Goal: Find specific page/section: Find specific page/section

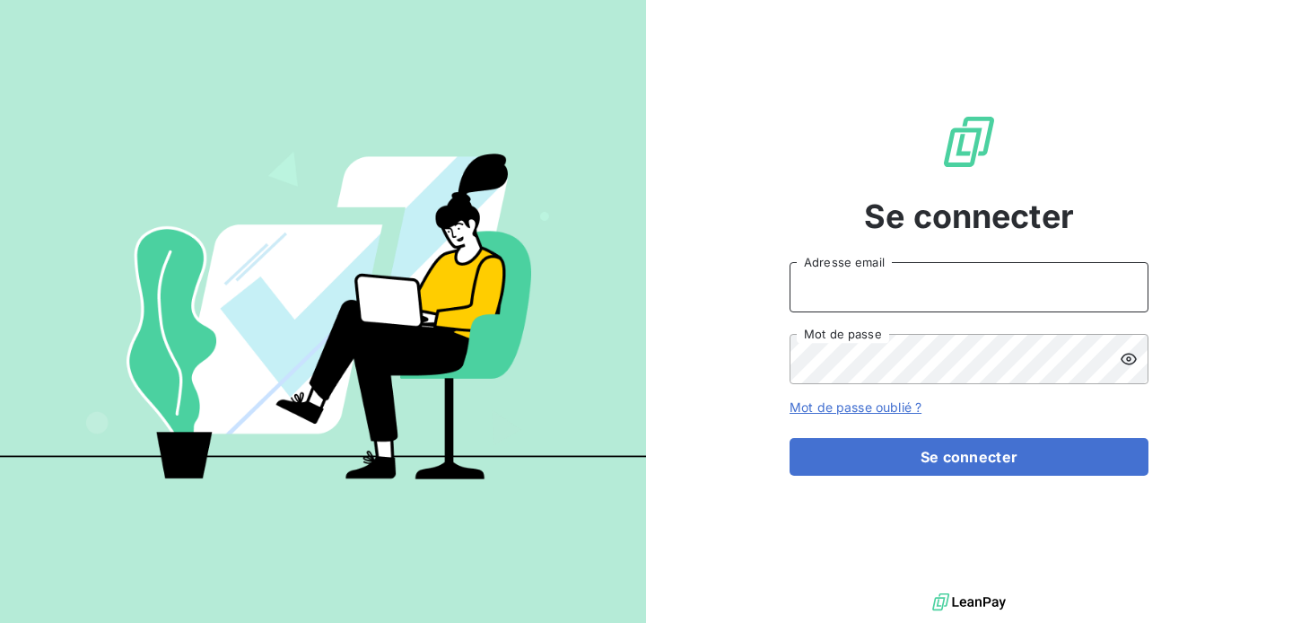
type input "[EMAIL_ADDRESS][DOMAIN_NAME]"
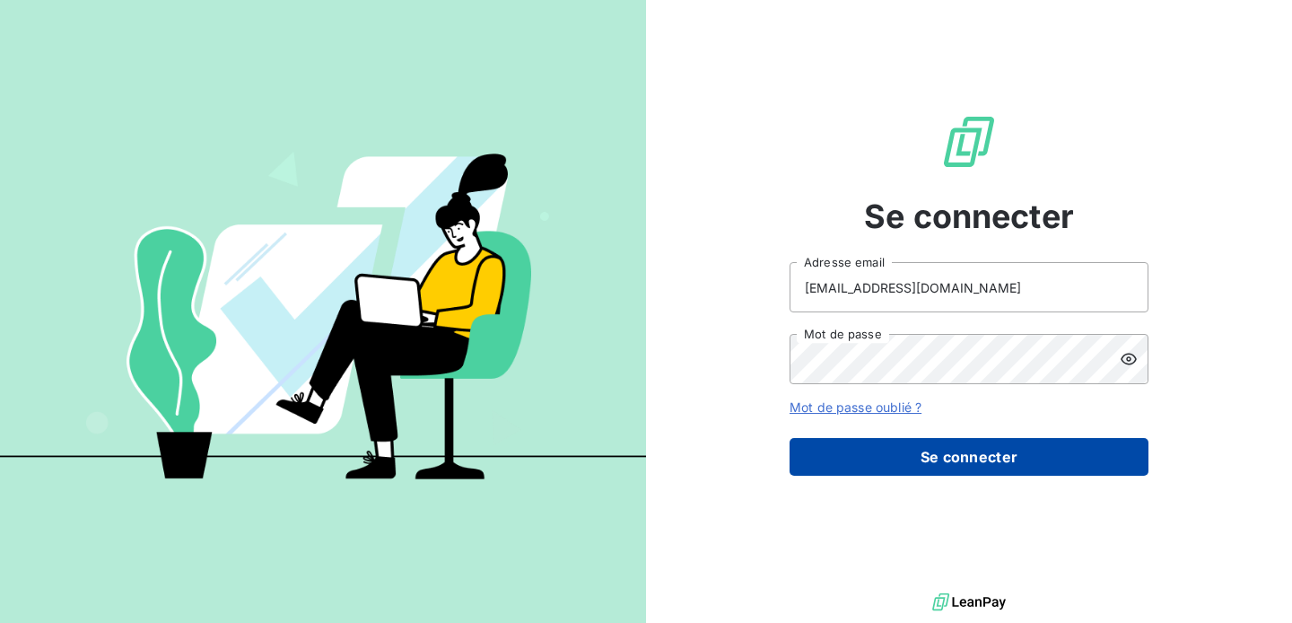
click at [929, 470] on button "Se connecter" at bounding box center [969, 457] width 359 height 38
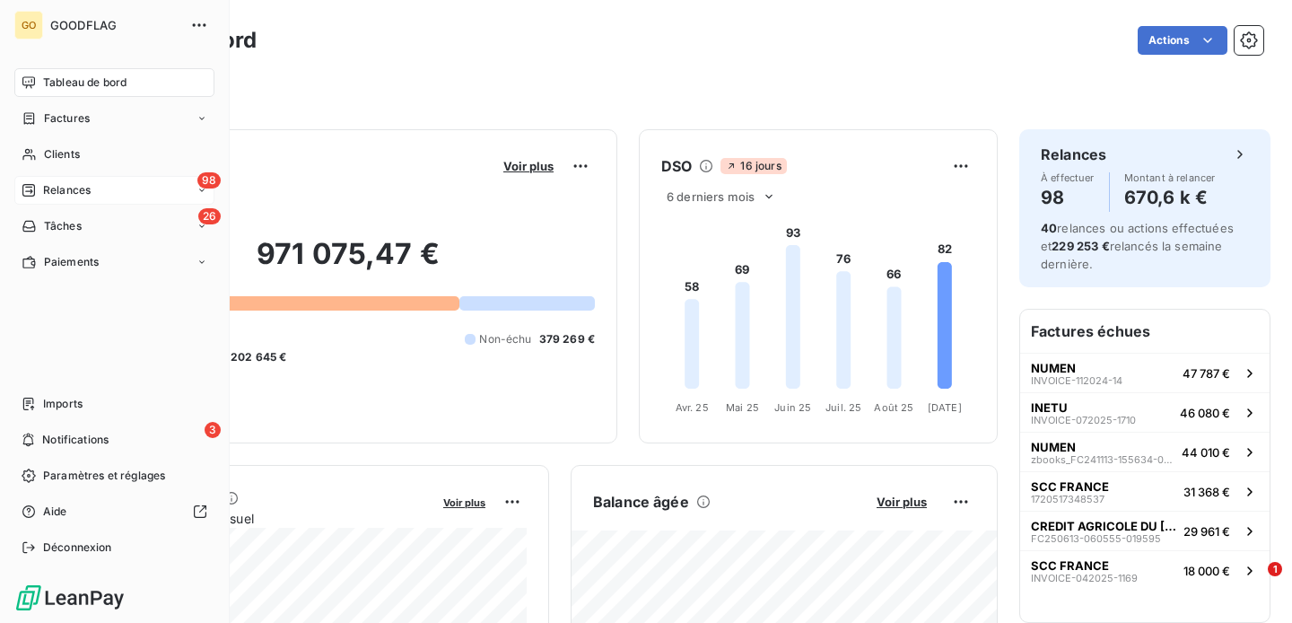
click at [74, 202] on div "98 Relances" at bounding box center [114, 190] width 200 height 29
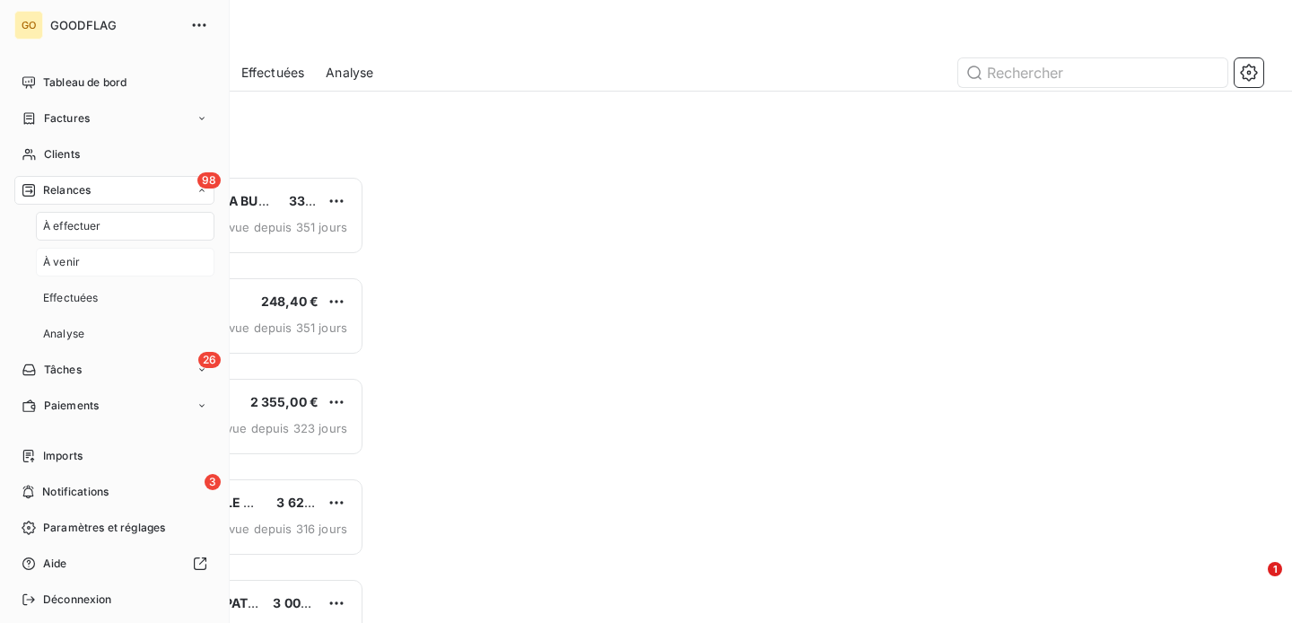
scroll to position [447, 278]
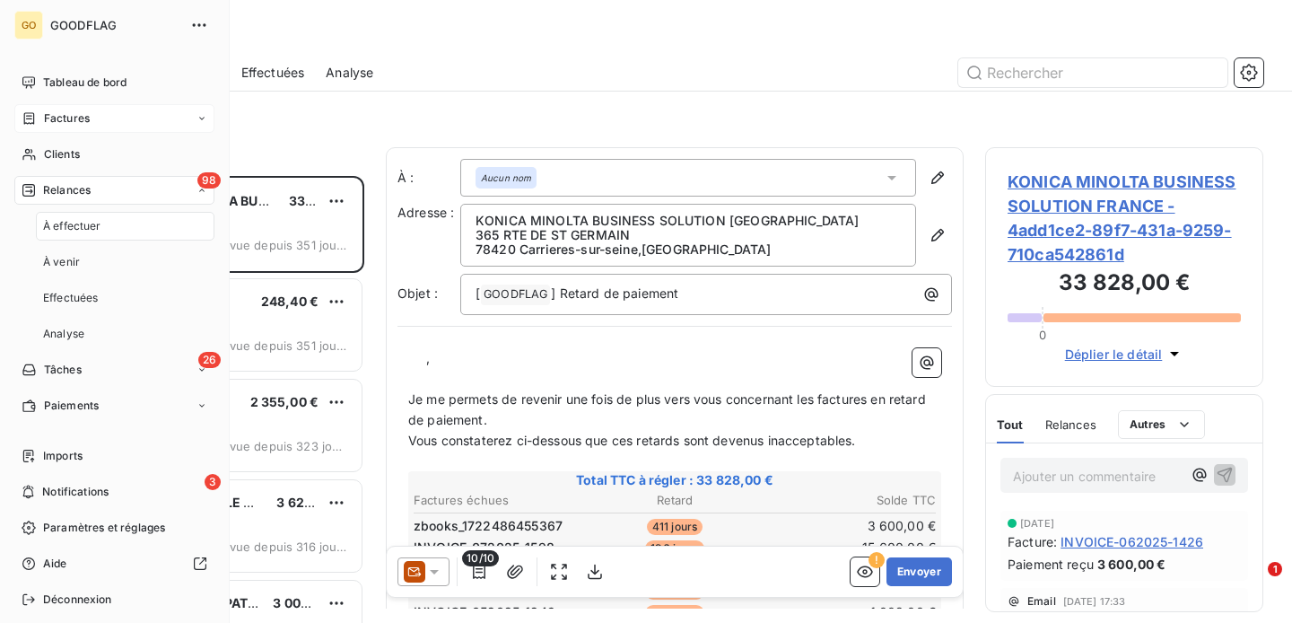
click at [82, 118] on span "Factures" at bounding box center [67, 118] width 46 height 16
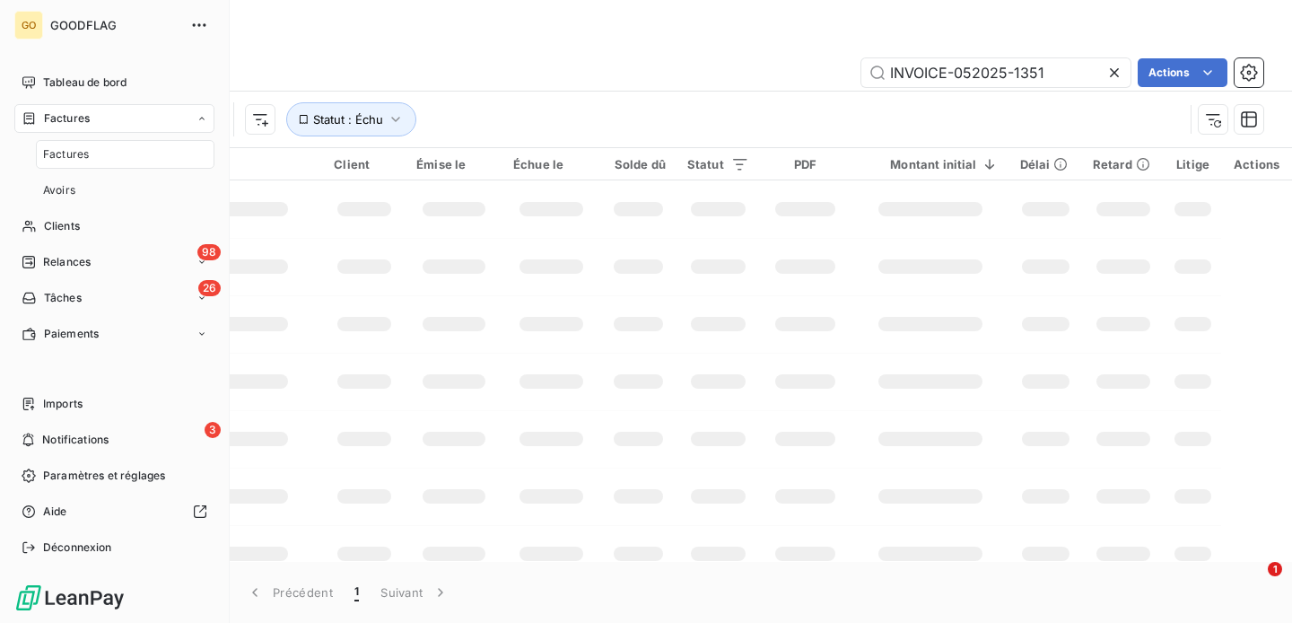
click at [83, 149] on span "Factures" at bounding box center [66, 154] width 46 height 16
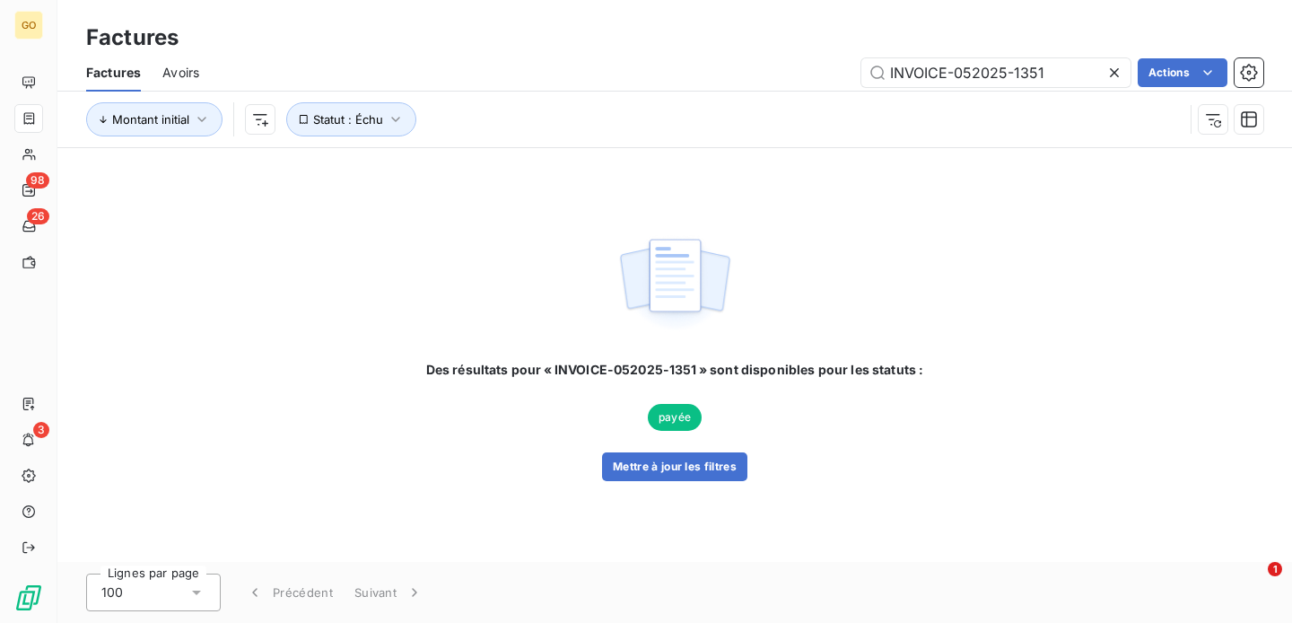
click at [1115, 69] on icon at bounding box center [1114, 72] width 9 height 9
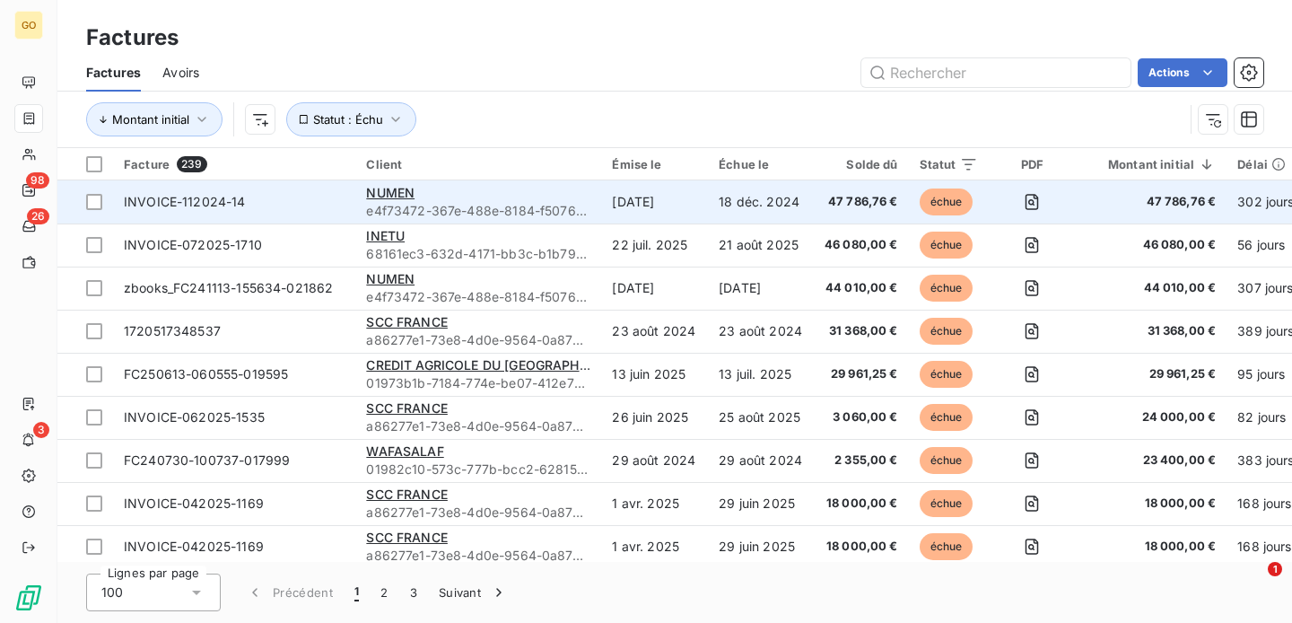
click at [753, 196] on td "18 déc. 2024" at bounding box center [761, 201] width 106 height 43
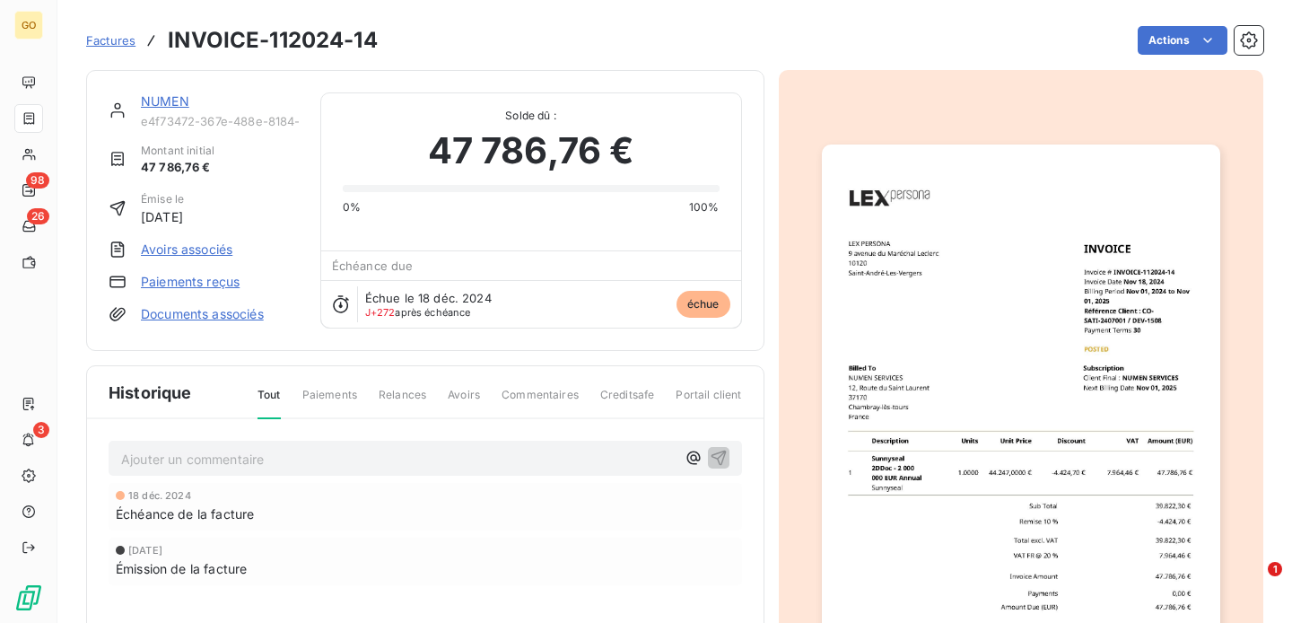
click at [340, 30] on h3 "INVOICE-112024-14" at bounding box center [273, 40] width 210 height 32
copy section "INVOICE-112024-14 Actions"
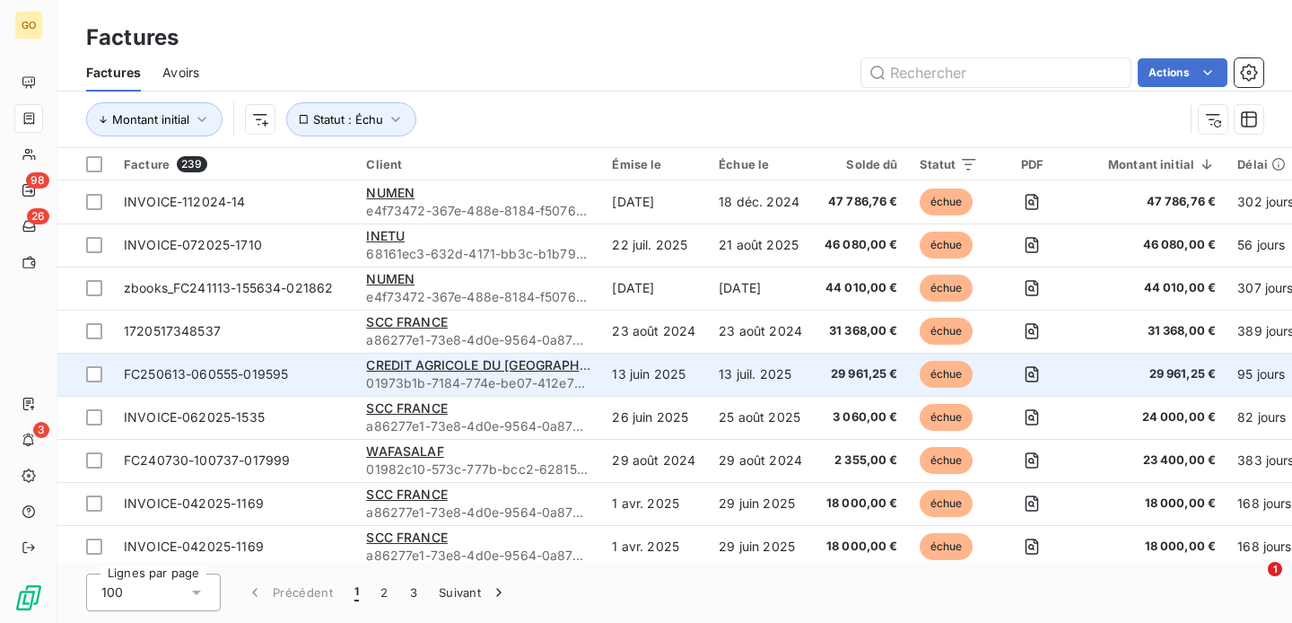
click at [780, 389] on td "13 juil. 2025" at bounding box center [761, 374] width 106 height 43
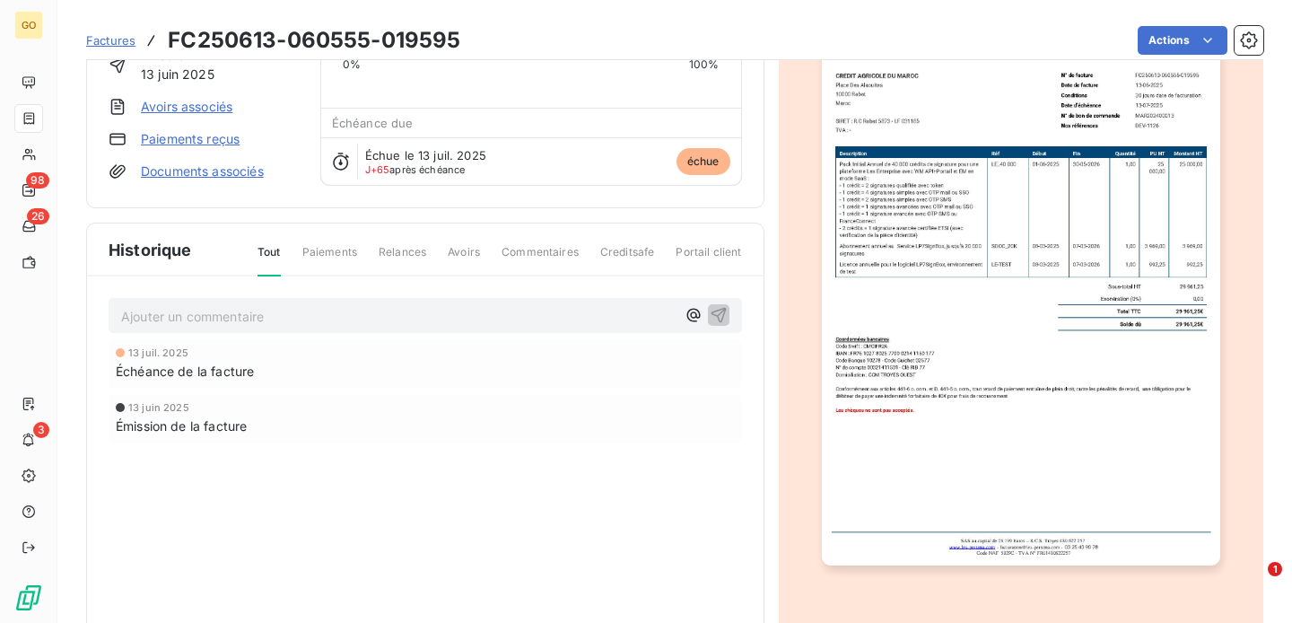
scroll to position [140, 0]
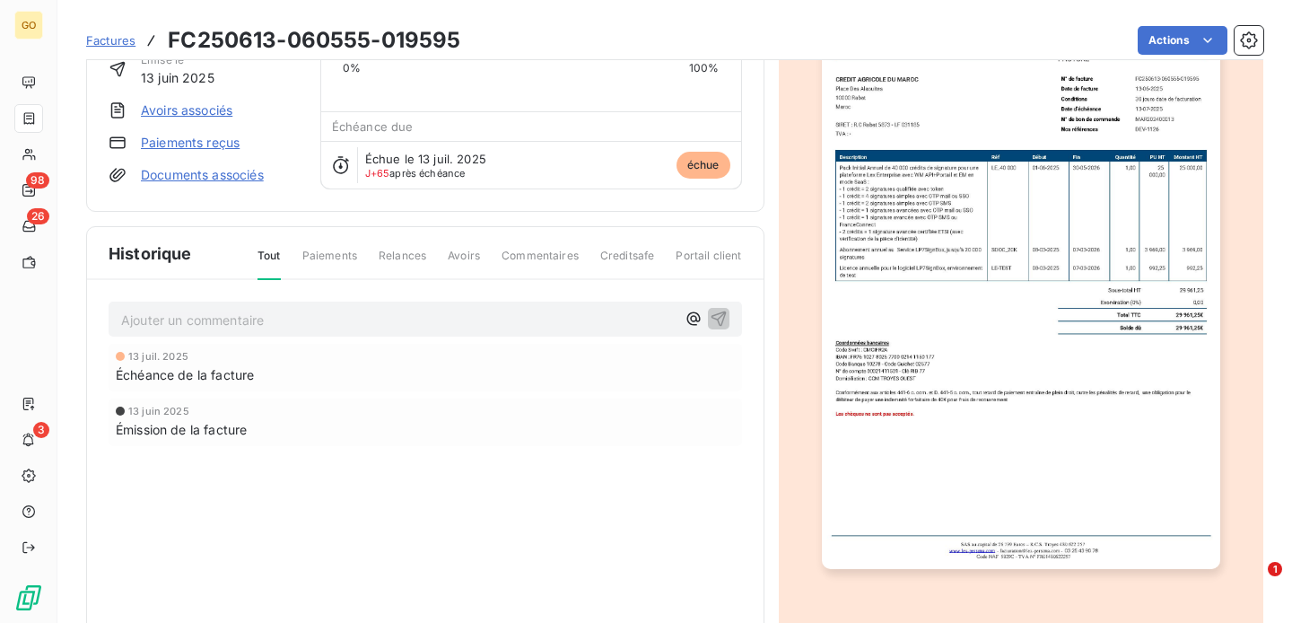
click at [330, 319] on p "Ajouter un commentaire ﻿" at bounding box center [398, 320] width 554 height 22
click at [240, 322] on p "Ajouter un commentaire ﻿" at bounding box center [398, 320] width 554 height 22
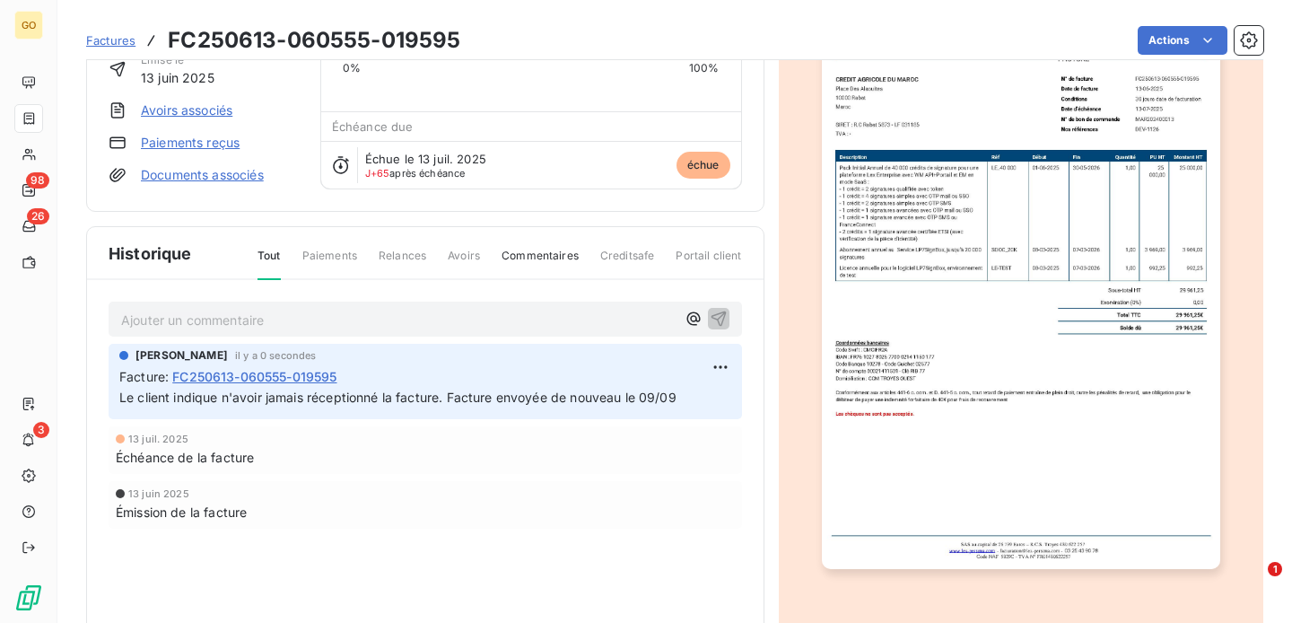
click at [236, 323] on p "Ajouter un commentaire ﻿" at bounding box center [398, 320] width 554 height 22
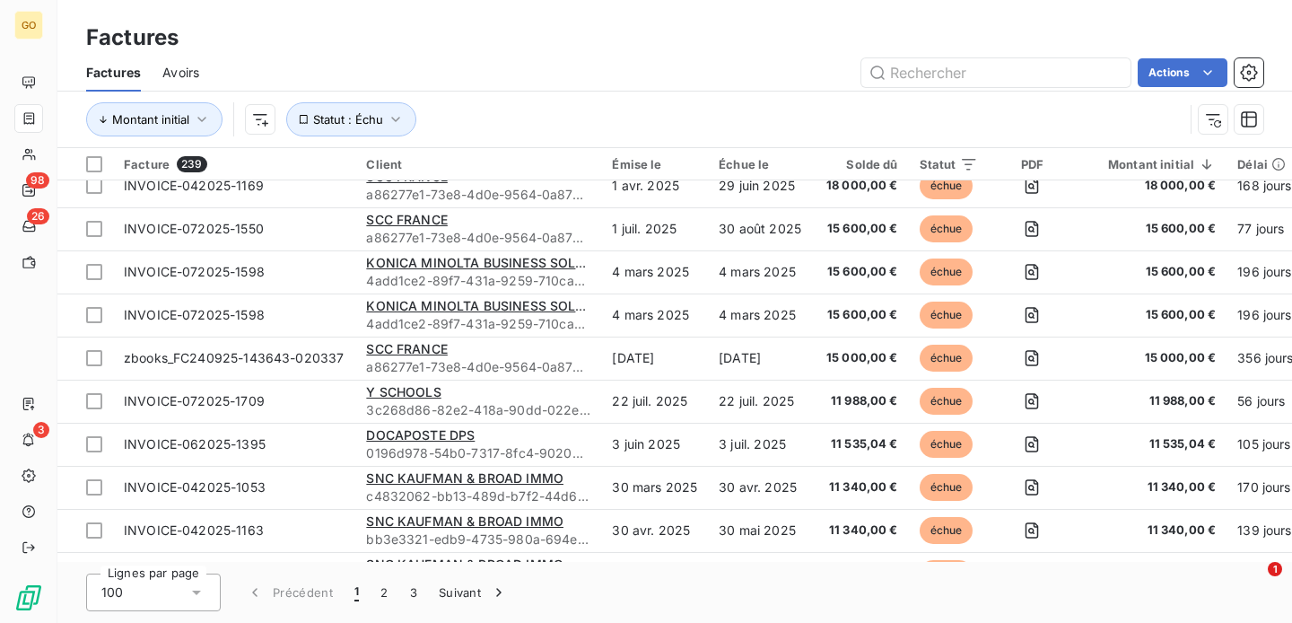
scroll to position [400, 0]
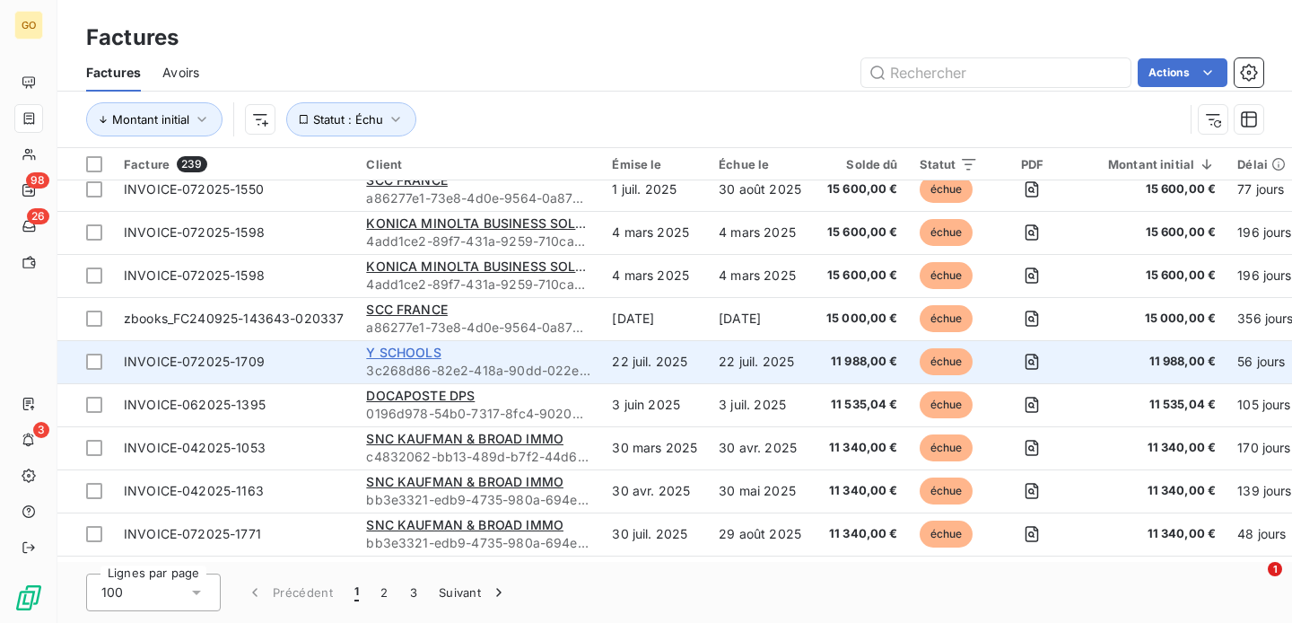
click at [400, 347] on span "Y SCHOOLS" at bounding box center [403, 352] width 74 height 15
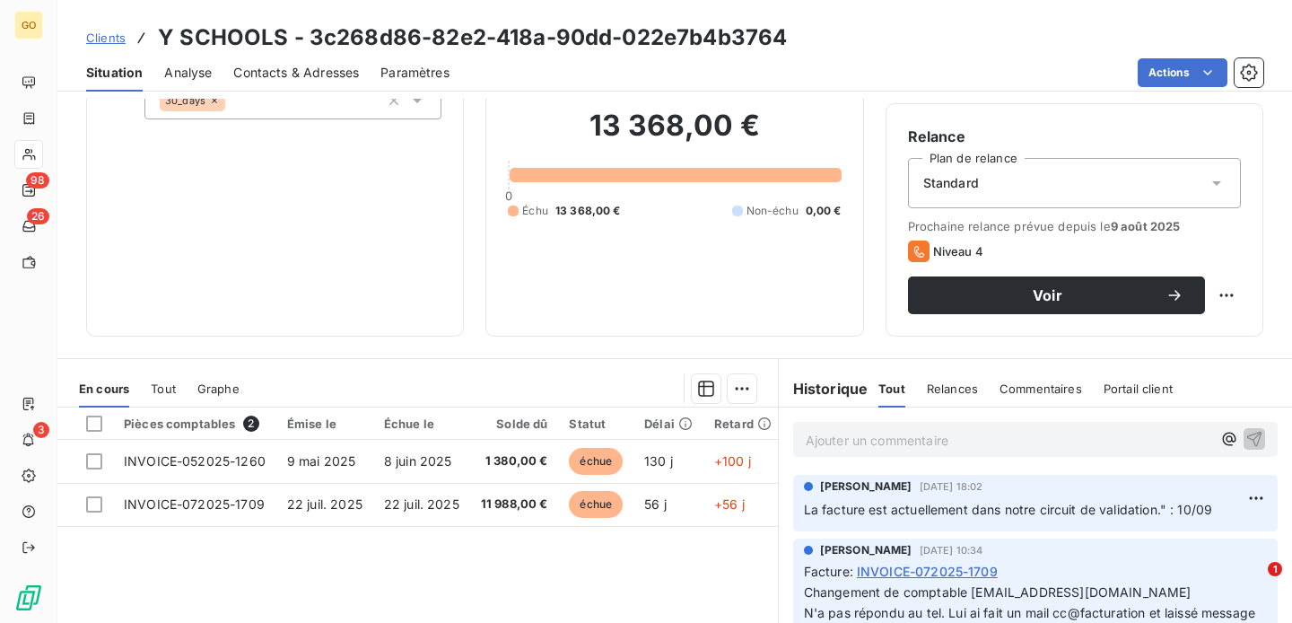
scroll to position [178, 0]
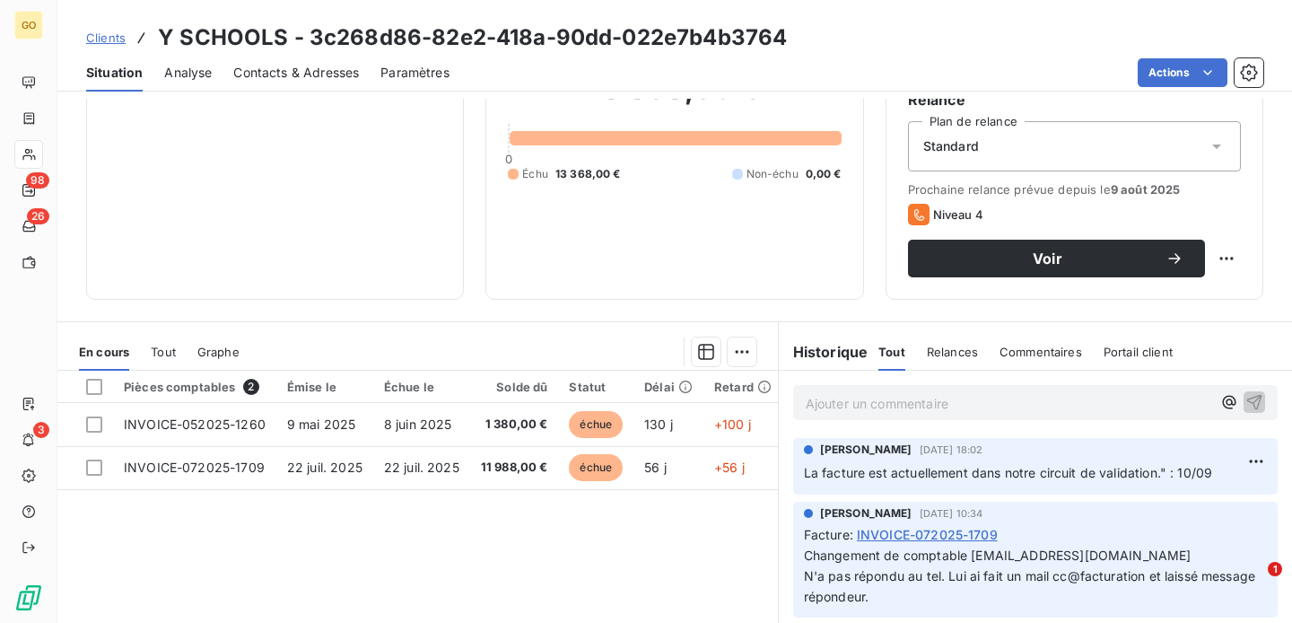
click at [886, 398] on p "Ajouter un commentaire ﻿" at bounding box center [1009, 403] width 406 height 22
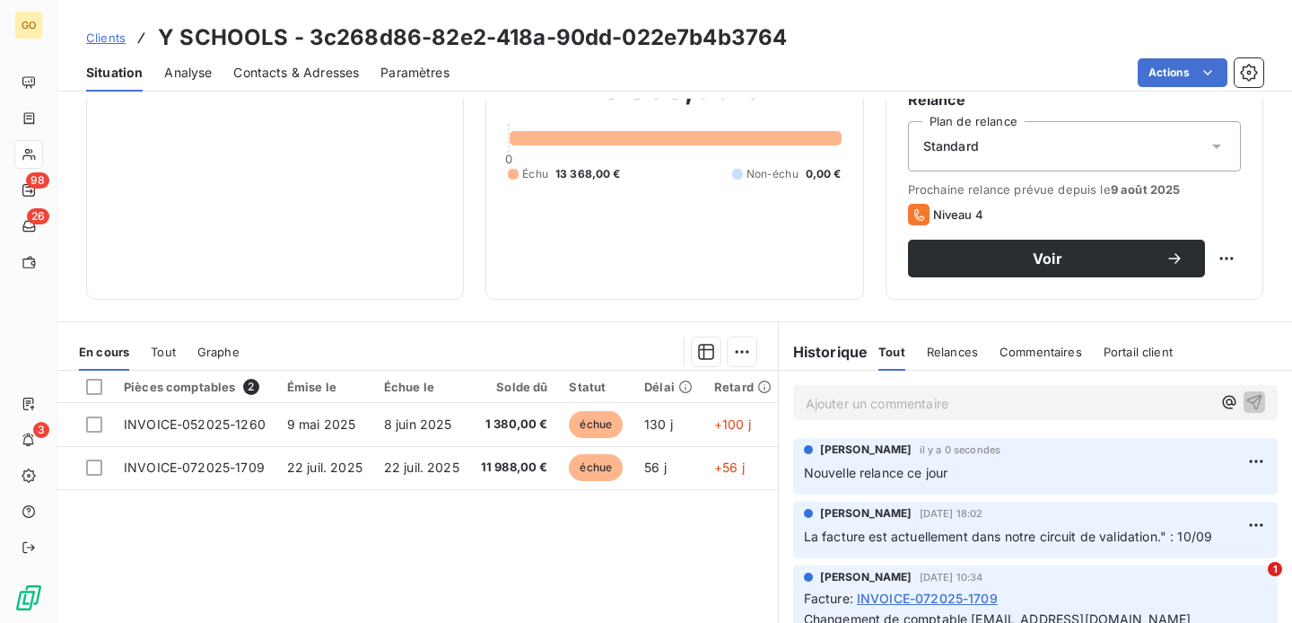
scroll to position [87, 0]
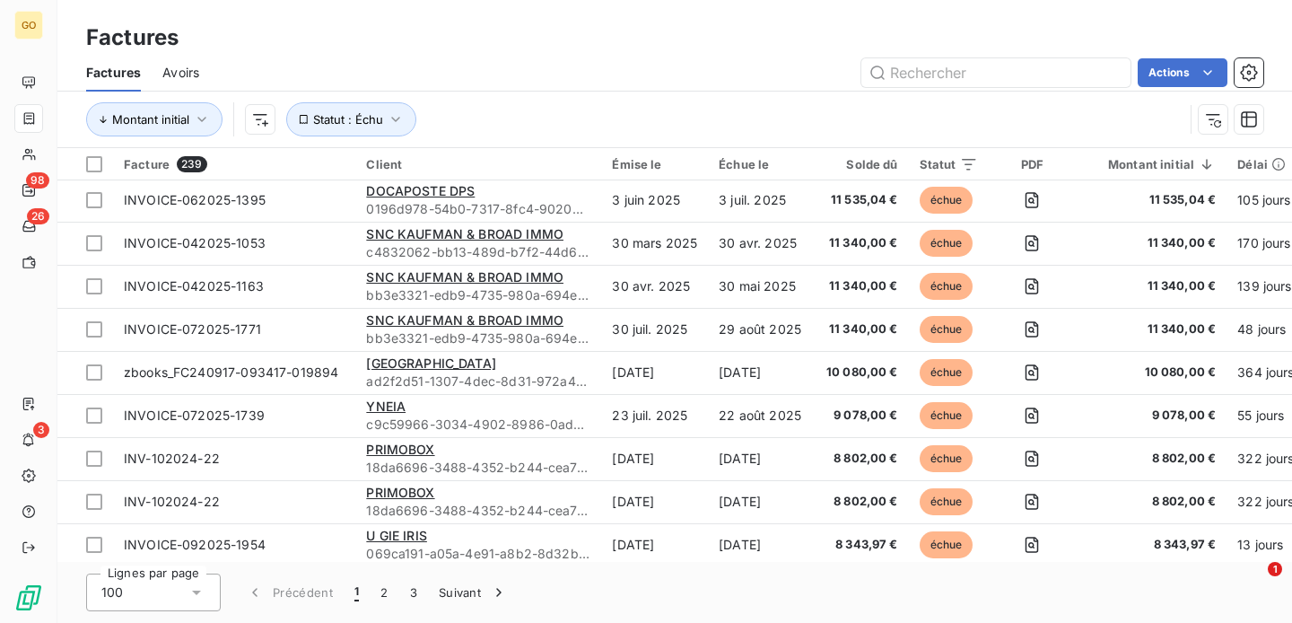
scroll to position [622, 0]
